Goal: Find specific page/section: Find specific page/section

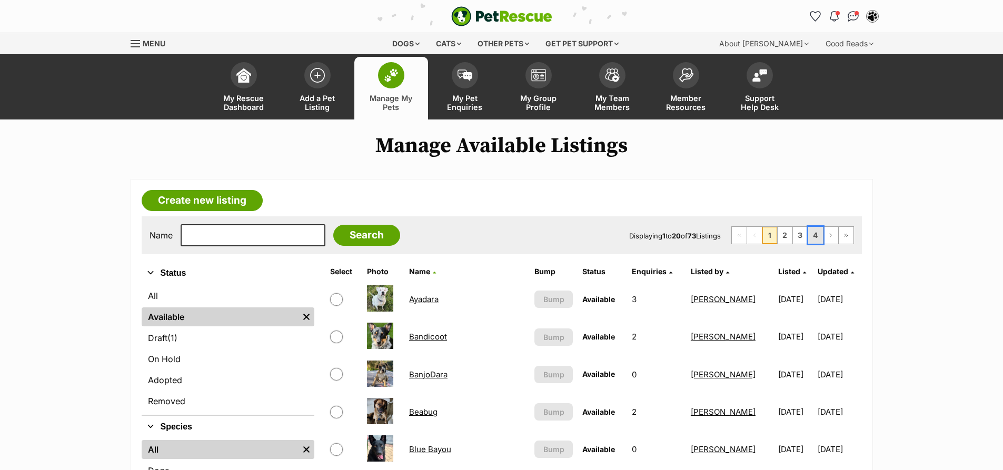
click at [816, 235] on link "4" at bounding box center [815, 235] width 15 height 17
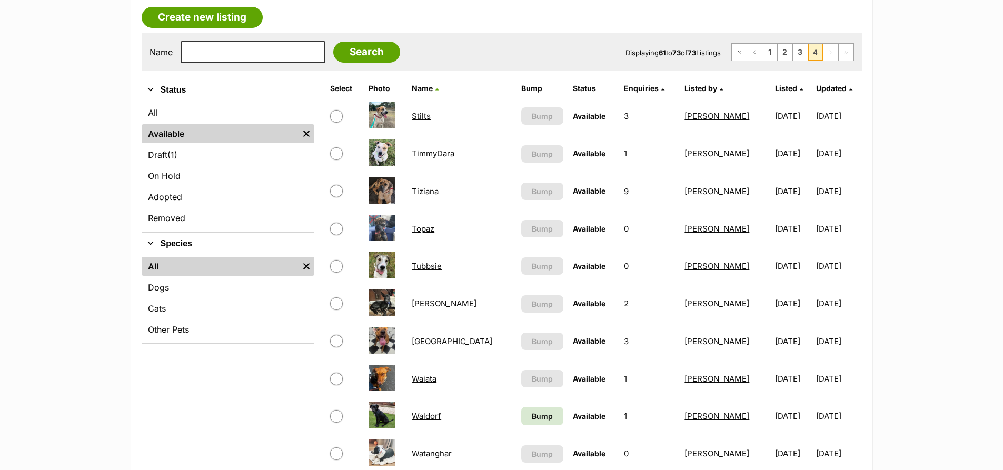
scroll to position [211, 0]
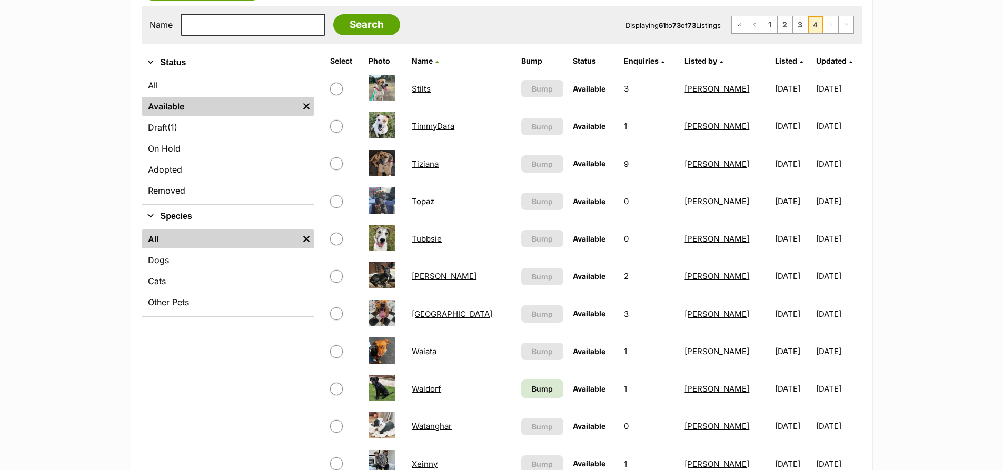
click at [433, 281] on link "[PERSON_NAME]" at bounding box center [444, 276] width 65 height 10
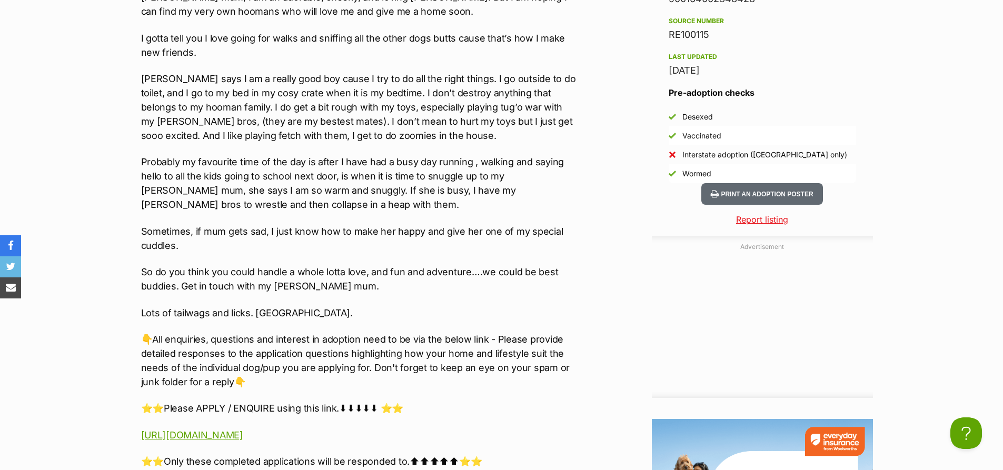
scroll to position [947, 0]
